Goal: Task Accomplishment & Management: Complete application form

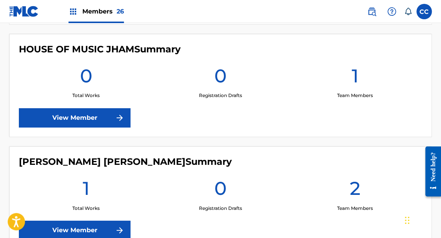
scroll to position [1416, 0]
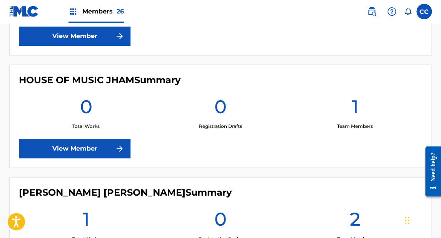
click at [426, 12] on label at bounding box center [423, 11] width 15 height 15
click at [424, 12] on input "CC [PERSON_NAME] [PERSON_NAME] [EMAIL_ADDRESS][DOMAIN_NAME] Notification Prefer…" at bounding box center [424, 12] width 0 height 0
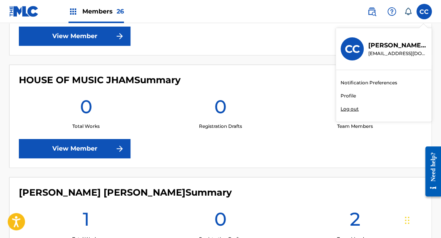
click at [349, 97] on link "Profile" at bounding box center [347, 95] width 15 height 7
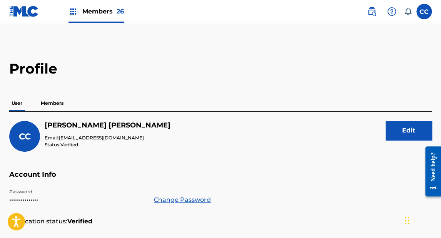
click at [55, 105] on p "Members" at bounding box center [51, 103] width 27 height 16
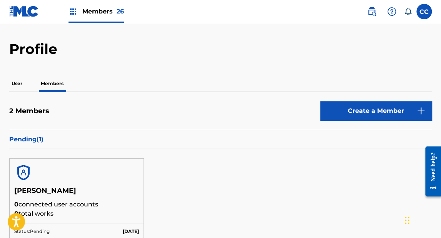
scroll to position [62, 0]
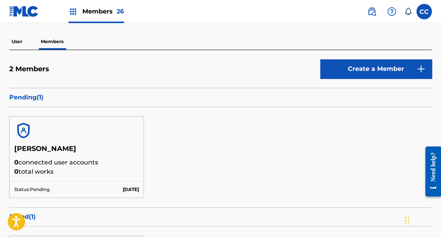
click at [353, 70] on link "Create a Member" at bounding box center [376, 68] width 112 height 19
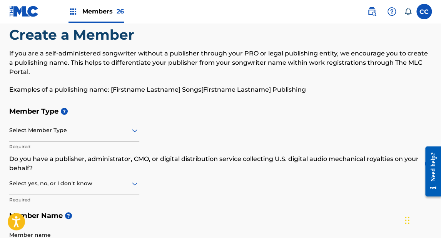
scroll to position [62, 0]
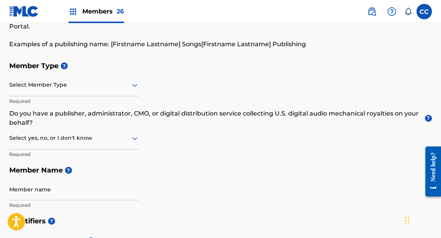
click at [47, 82] on div at bounding box center [74, 85] width 130 height 10
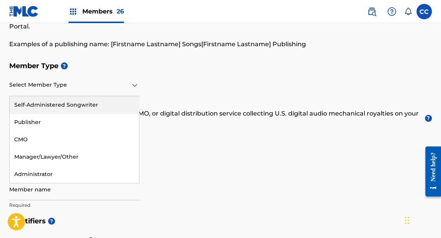
click at [43, 103] on div "Self-Administered Songwriter" at bounding box center [74, 104] width 129 height 17
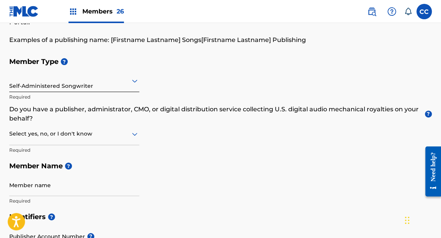
scroll to position [92, 0]
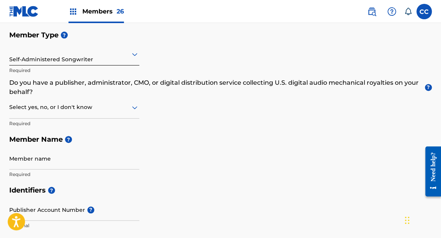
click at [43, 110] on div at bounding box center [74, 107] width 130 height 10
click at [49, 88] on p "Do you have a publisher, administrator, CMO, or digital distribution service co…" at bounding box center [220, 87] width 422 height 18
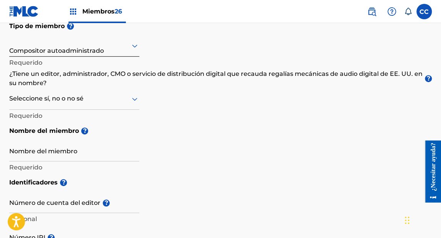
click at [54, 96] on div at bounding box center [74, 99] width 130 height 10
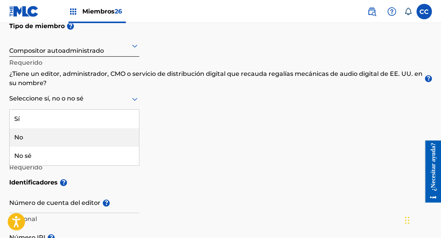
click at [27, 135] on div "No" at bounding box center [74, 137] width 129 height 18
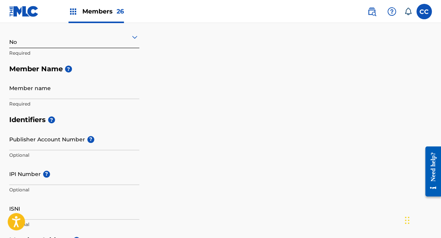
scroll to position [163, 0]
click at [63, 93] on input "Member name" at bounding box center [74, 88] width 130 height 22
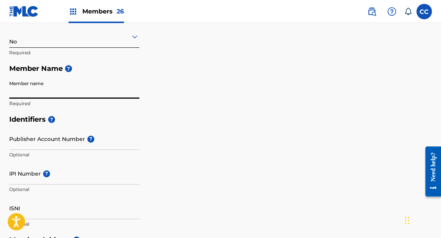
click at [56, 93] on input "Member name" at bounding box center [74, 88] width 130 height 22
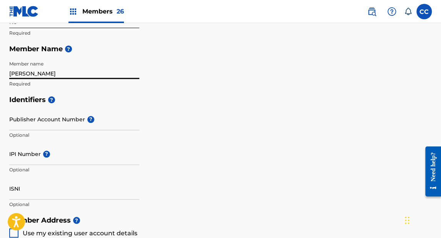
scroll to position [194, 0]
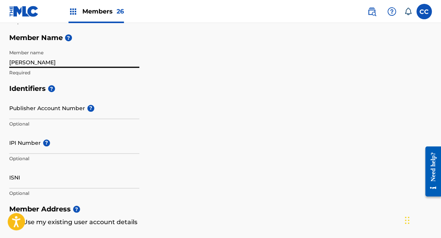
type input "[PERSON_NAME]"
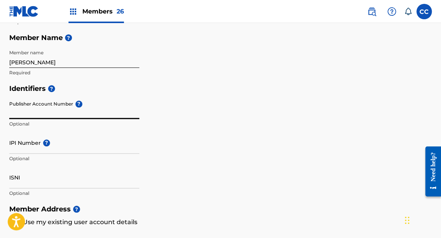
click at [32, 112] on input "Publisher Account Number ?" at bounding box center [74, 108] width 130 height 22
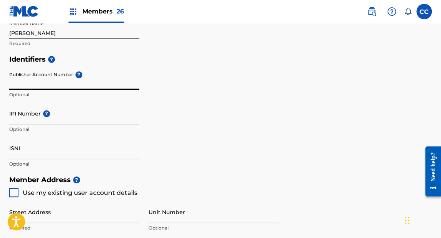
scroll to position [225, 0]
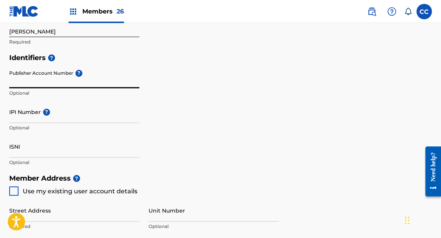
click at [26, 117] on input "IPI Number ?" at bounding box center [74, 112] width 130 height 22
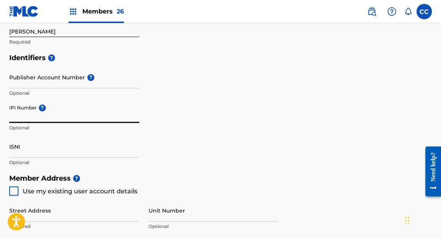
click at [31, 118] on input "IPI Number ?" at bounding box center [74, 112] width 130 height 22
click at [32, 117] on input "IPI Number ?" at bounding box center [74, 112] width 130 height 22
paste input "1159104373"
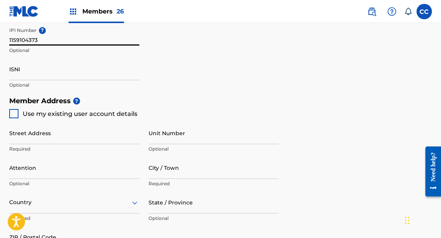
scroll to position [317, 0]
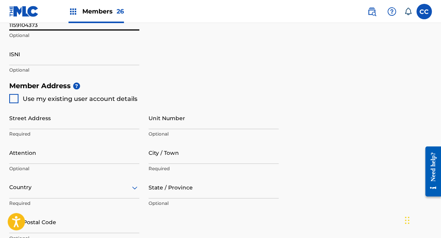
type input "1159104373"
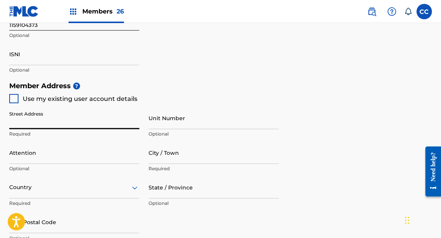
click at [37, 126] on input "Street Address" at bounding box center [74, 118] width 130 height 22
click at [35, 124] on input "Street Address" at bounding box center [74, 118] width 130 height 22
paste input "Av. [STREET_ADDRESS]"
drag, startPoint x: 94, startPoint y: 123, endPoint x: 109, endPoint y: 122, distance: 15.0
click at [109, 122] on input "Av. [STREET_ADDRESS]" at bounding box center [74, 118] width 130 height 22
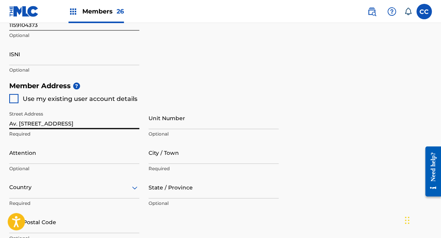
type input "Av. [STREET_ADDRESS]"
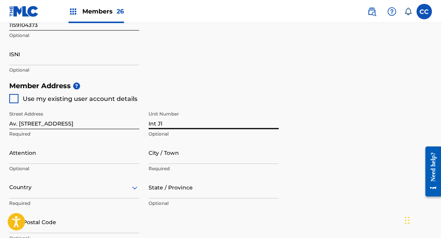
click at [190, 124] on input "Int J1" at bounding box center [213, 118] width 130 height 22
type input "Int J1"
click at [32, 158] on input "Attention" at bounding box center [74, 153] width 130 height 22
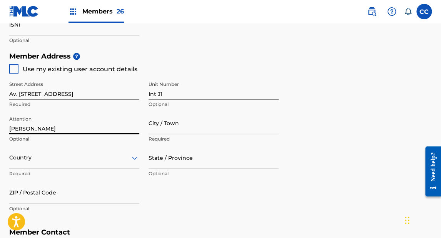
scroll to position [348, 0]
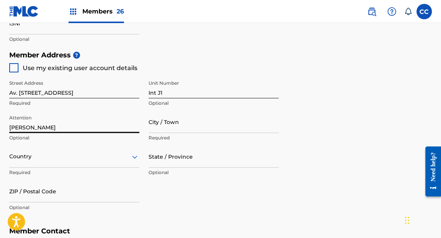
type input "[PERSON_NAME]"
click at [35, 157] on div "Country" at bounding box center [74, 156] width 130 height 22
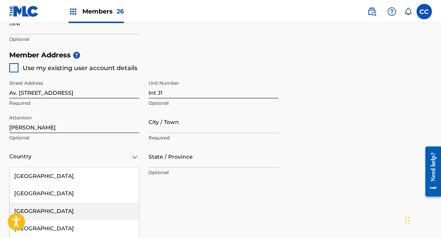
scroll to position [393, 0]
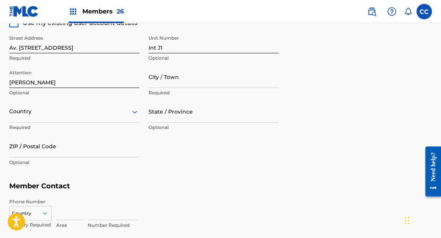
click at [32, 154] on input "ZIP / Postal Code" at bounding box center [74, 146] width 130 height 22
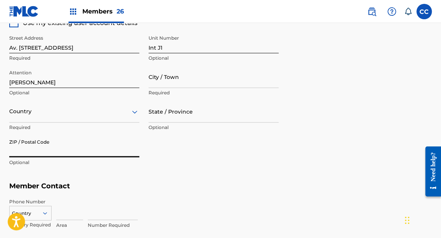
click at [27, 117] on div "Country" at bounding box center [74, 111] width 130 height 22
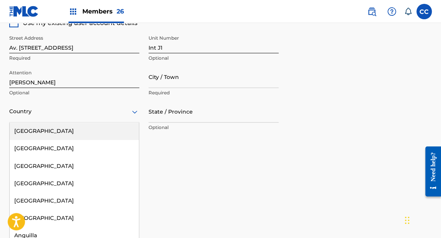
click at [28, 117] on div "Country" at bounding box center [74, 111] width 130 height 22
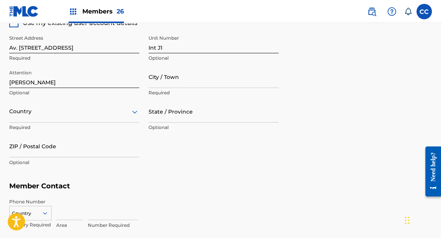
click at [29, 116] on div "Country" at bounding box center [74, 111] width 130 height 22
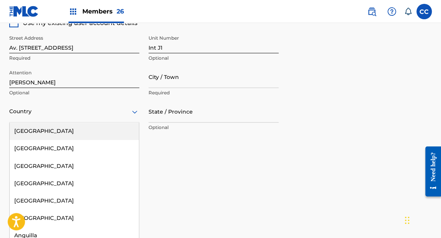
click at [31, 115] on div at bounding box center [74, 112] width 130 height 10
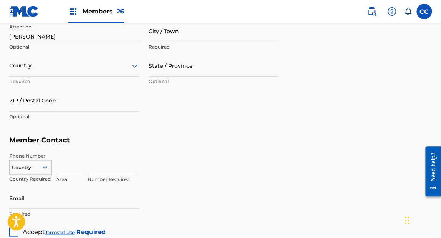
scroll to position [424, 0]
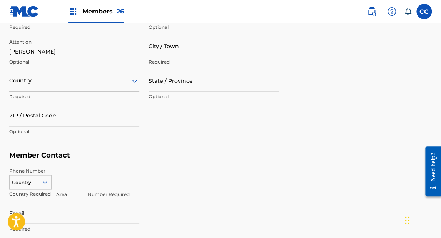
click at [35, 83] on div at bounding box center [74, 81] width 130 height 10
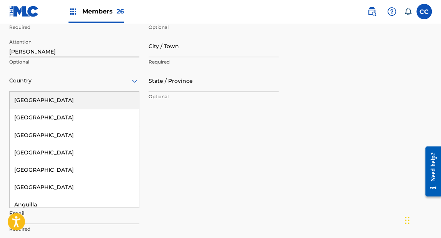
click at [35, 83] on div at bounding box center [74, 81] width 130 height 10
click at [116, 84] on div at bounding box center [74, 81] width 130 height 10
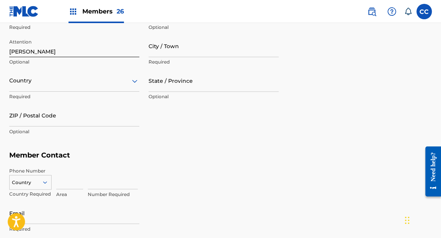
click at [112, 84] on div at bounding box center [74, 81] width 130 height 10
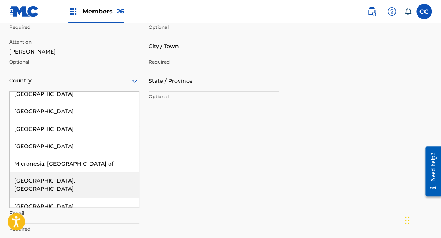
scroll to position [2185, 0]
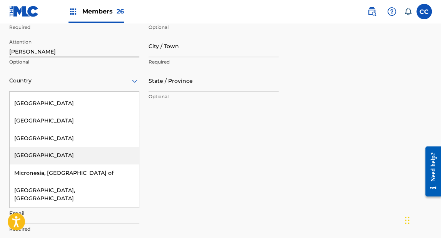
click at [31, 147] on div "[GEOGRAPHIC_DATA]" at bounding box center [74, 155] width 129 height 17
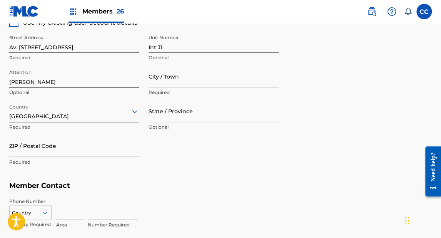
scroll to position [393, 0]
click at [158, 47] on input "Int J1" at bounding box center [213, 42] width 130 height 22
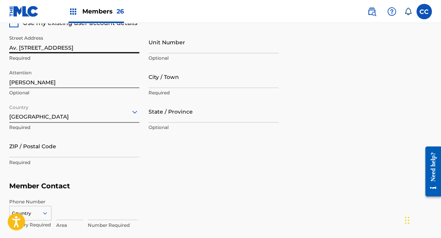
click at [113, 48] on input "Av. [STREET_ADDRESS]" at bounding box center [74, 42] width 130 height 22
type input "Av. [STREET_ADDRESS]"
click at [160, 46] on input "Unit Number" at bounding box center [213, 42] width 130 height 22
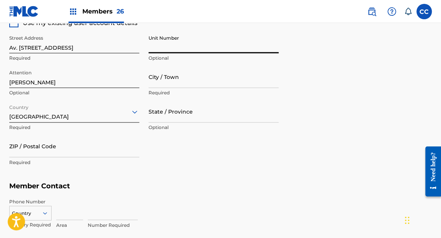
click at [177, 83] on input "City / Town" at bounding box center [213, 77] width 130 height 22
click at [175, 42] on input "Unit Number" at bounding box center [213, 42] width 130 height 22
paste input "Col. Virreyes Residencial"
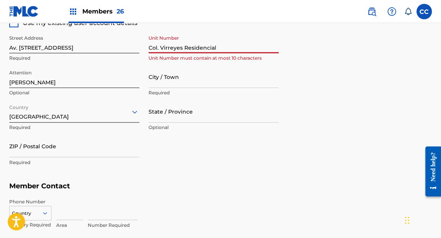
type input "Col. Virreyes Residencial"
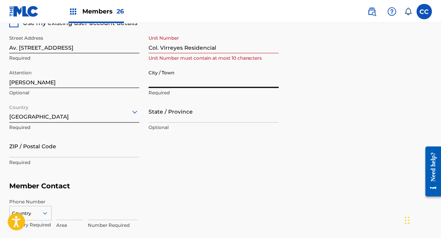
click at [160, 86] on input "City / Town" at bounding box center [213, 77] width 130 height 22
type input "ZAPOPAN"
click at [154, 115] on input "State / Province" at bounding box center [213, 111] width 130 height 22
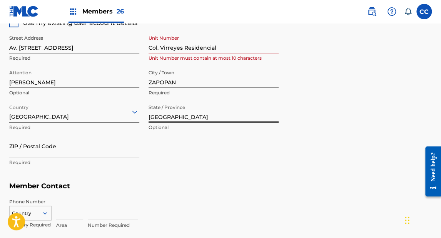
type input "[GEOGRAPHIC_DATA]"
click at [152, 131] on div "State / Province [GEOGRAPHIC_DATA] Optional" at bounding box center [213, 117] width 130 height 35
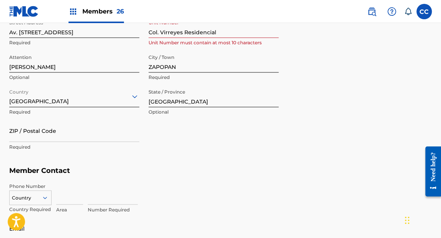
scroll to position [424, 0]
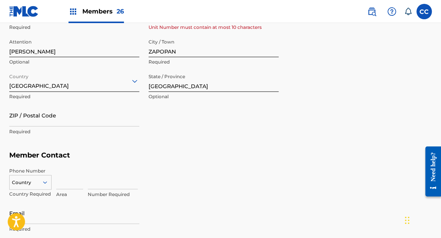
click at [32, 123] on input "ZIP / Postal Code" at bounding box center [74, 115] width 130 height 22
paste input "45110"
click at [34, 121] on input "45110" at bounding box center [74, 115] width 130 height 22
type input "45110"
click at [32, 131] on p "Required" at bounding box center [74, 131] width 130 height 7
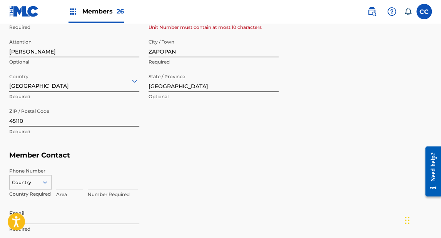
scroll to position [454, 0]
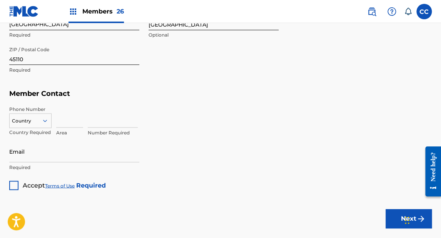
click at [28, 122] on div at bounding box center [31, 120] width 42 height 8
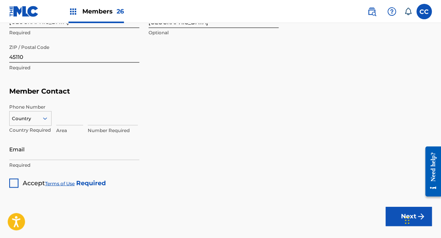
click at [26, 118] on div at bounding box center [31, 118] width 42 height 8
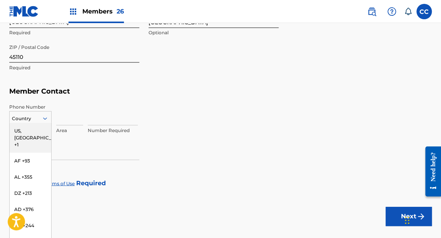
click at [10, 118] on input "text" at bounding box center [10, 118] width 1 height 7
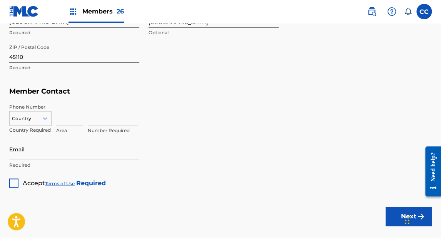
click at [22, 115] on div at bounding box center [31, 118] width 42 height 8
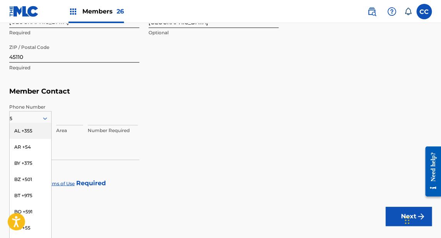
type input "52"
click at [28, 128] on div "HK +852" at bounding box center [31, 130] width 42 height 16
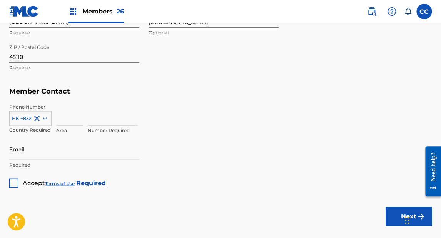
click at [71, 117] on input at bounding box center [69, 114] width 27 height 22
type input "33"
click at [109, 115] on input at bounding box center [113, 114] width 50 height 22
click at [111, 120] on input at bounding box center [113, 114] width 50 height 22
paste input "36260906"
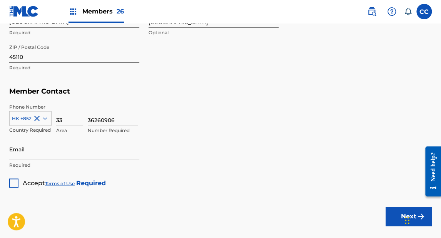
type input "36260906"
click at [91, 140] on input "Email" at bounding box center [74, 149] width 130 height 22
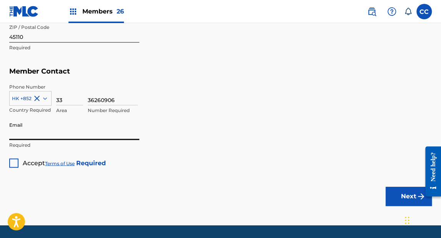
scroll to position [518, 0]
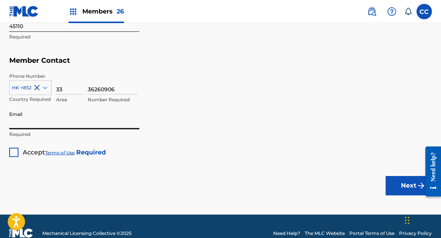
click at [73, 124] on input "Email" at bounding box center [74, 118] width 130 height 22
type input "[EMAIL_ADDRESS][DOMAIN_NAME]"
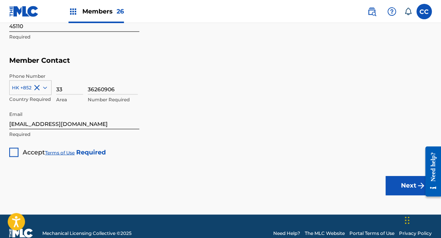
click at [16, 151] on div at bounding box center [13, 151] width 9 height 9
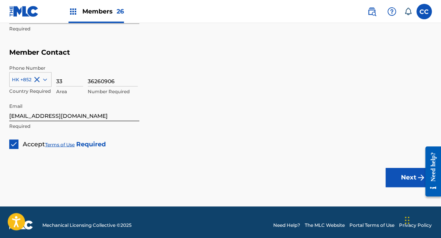
scroll to position [531, 0]
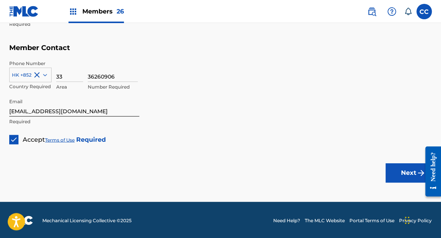
click at [411, 169] on button "Next" at bounding box center [408, 172] width 46 height 19
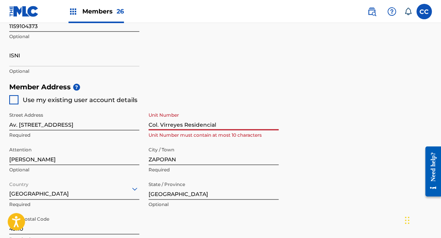
click at [167, 123] on input "Col. Virreyes Residencial" at bounding box center [213, 119] width 130 height 22
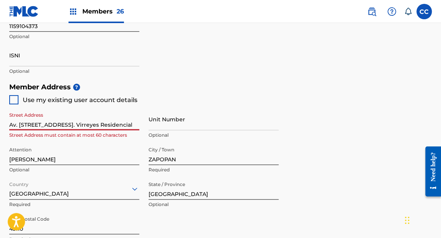
click at [132, 123] on input "Av. [STREET_ADDRESS]. Virreyes Residencial" at bounding box center [74, 119] width 130 height 22
drag, startPoint x: 95, startPoint y: 125, endPoint x: 108, endPoint y: 124, distance: 13.1
click at [108, 124] on input "Av. [STREET_ADDRESS]. Virreyes Residencial" at bounding box center [74, 119] width 130 height 22
type input "Av. [STREET_ADDRESS]"
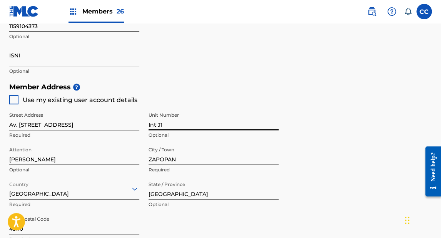
click at [174, 125] on input "Int J1" at bounding box center [213, 119] width 130 height 22
type input "Int J1"
click at [107, 125] on input "Av. [STREET_ADDRESS]" at bounding box center [74, 119] width 130 height 22
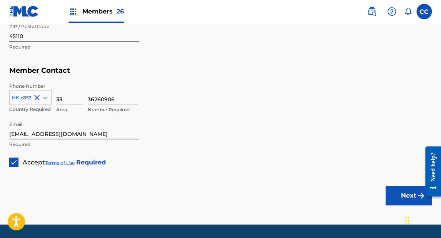
scroll to position [531, 0]
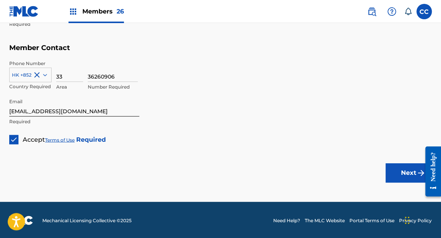
click at [395, 169] on button "Next" at bounding box center [408, 172] width 46 height 19
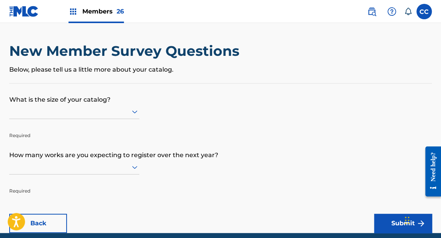
click at [44, 79] on div "New Member Survey Questions Below, please tell us a little more about your cata…" at bounding box center [220, 62] width 422 height 41
click at [45, 112] on div at bounding box center [74, 112] width 130 height 10
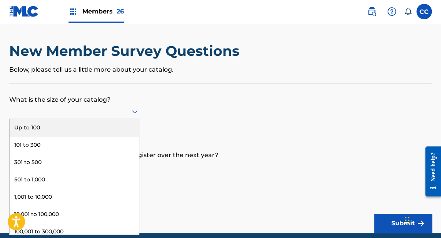
click at [33, 126] on div "Up to 100" at bounding box center [74, 127] width 129 height 17
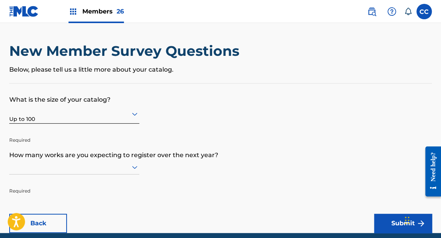
click at [32, 166] on div at bounding box center [74, 167] width 130 height 15
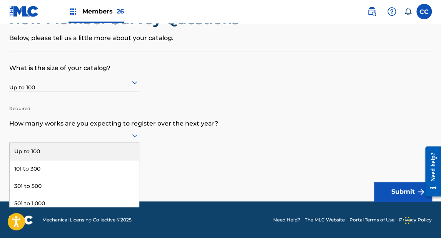
click at [31, 152] on div "Up to 100" at bounding box center [74, 151] width 129 height 17
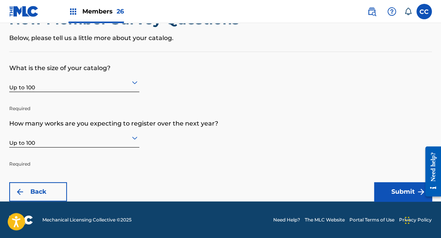
click at [391, 185] on button "Submit" at bounding box center [403, 191] width 58 height 19
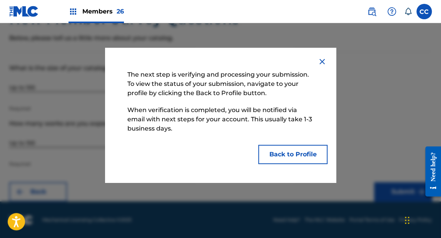
click at [297, 156] on button "Back to Profile" at bounding box center [292, 154] width 69 height 19
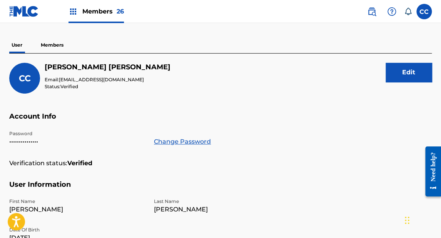
scroll to position [31, 0]
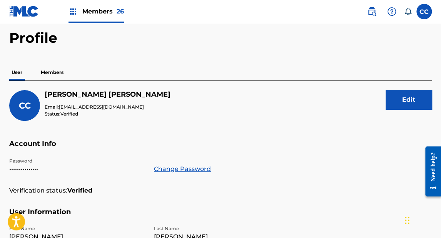
click at [56, 72] on p "Members" at bounding box center [51, 72] width 27 height 16
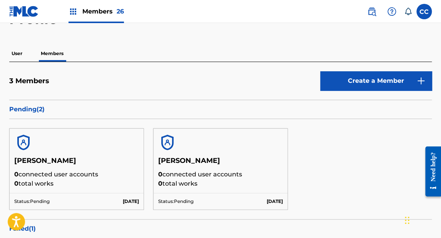
scroll to position [31, 0]
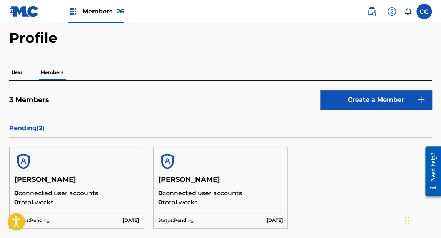
click at [23, 11] on img at bounding box center [24, 11] width 30 height 11
